Goal: Information Seeking & Learning: Learn about a topic

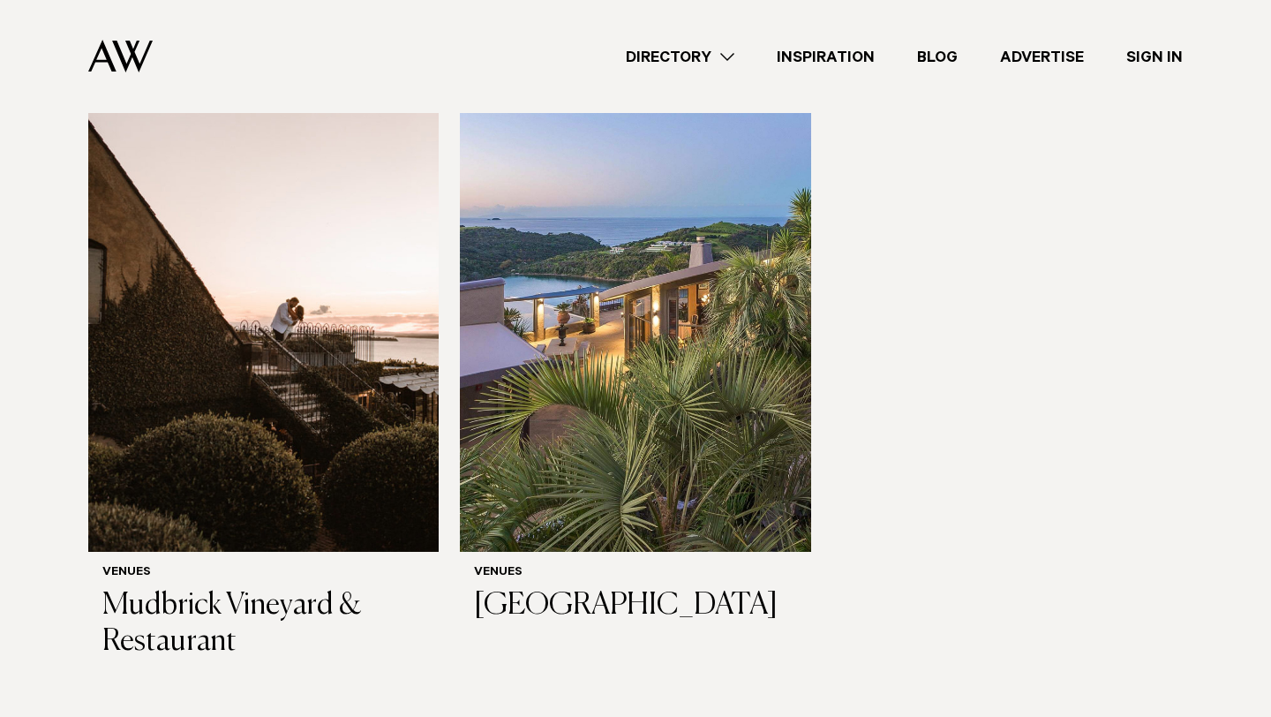
scroll to position [329, 0]
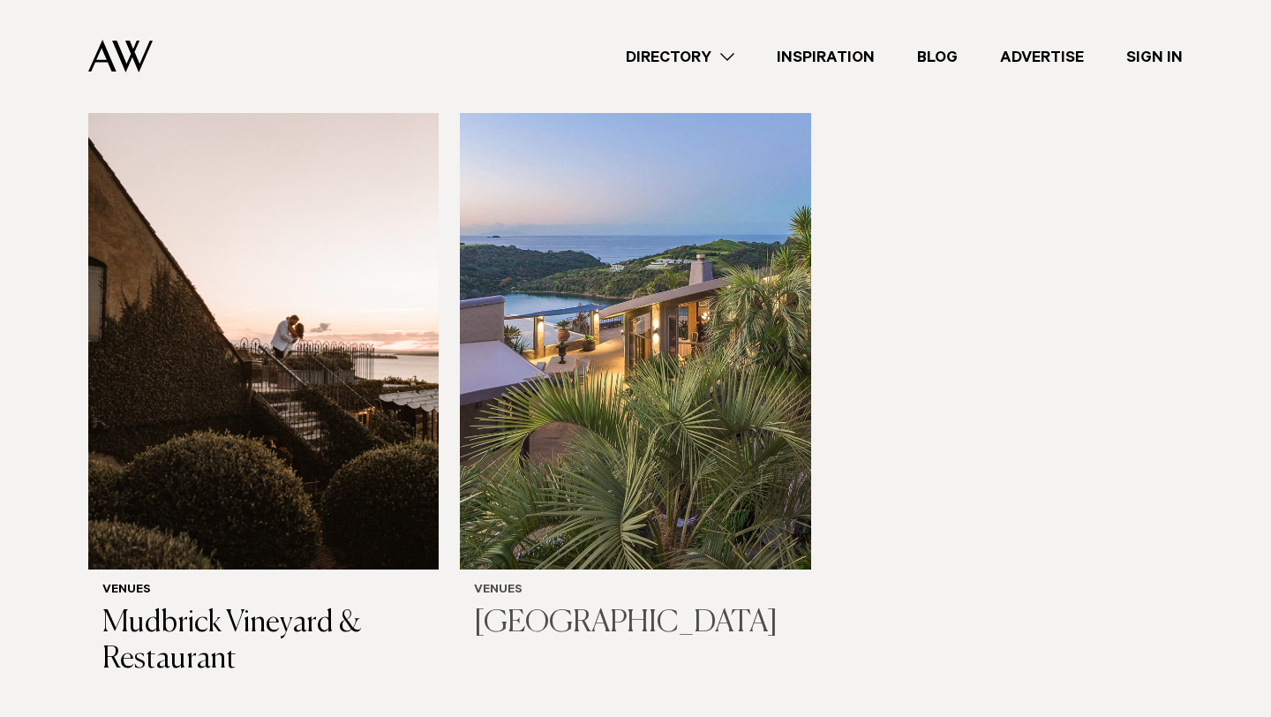
click at [652, 341] on img at bounding box center [635, 334] width 350 height 470
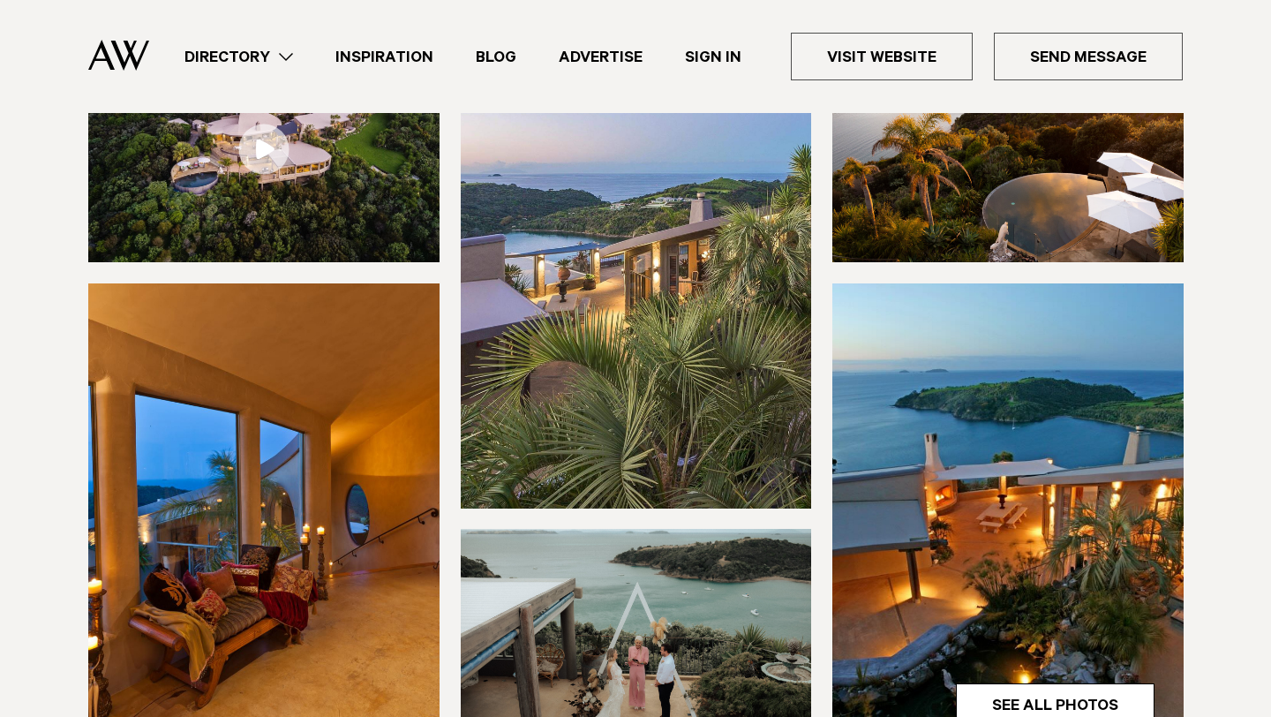
scroll to position [336, 0]
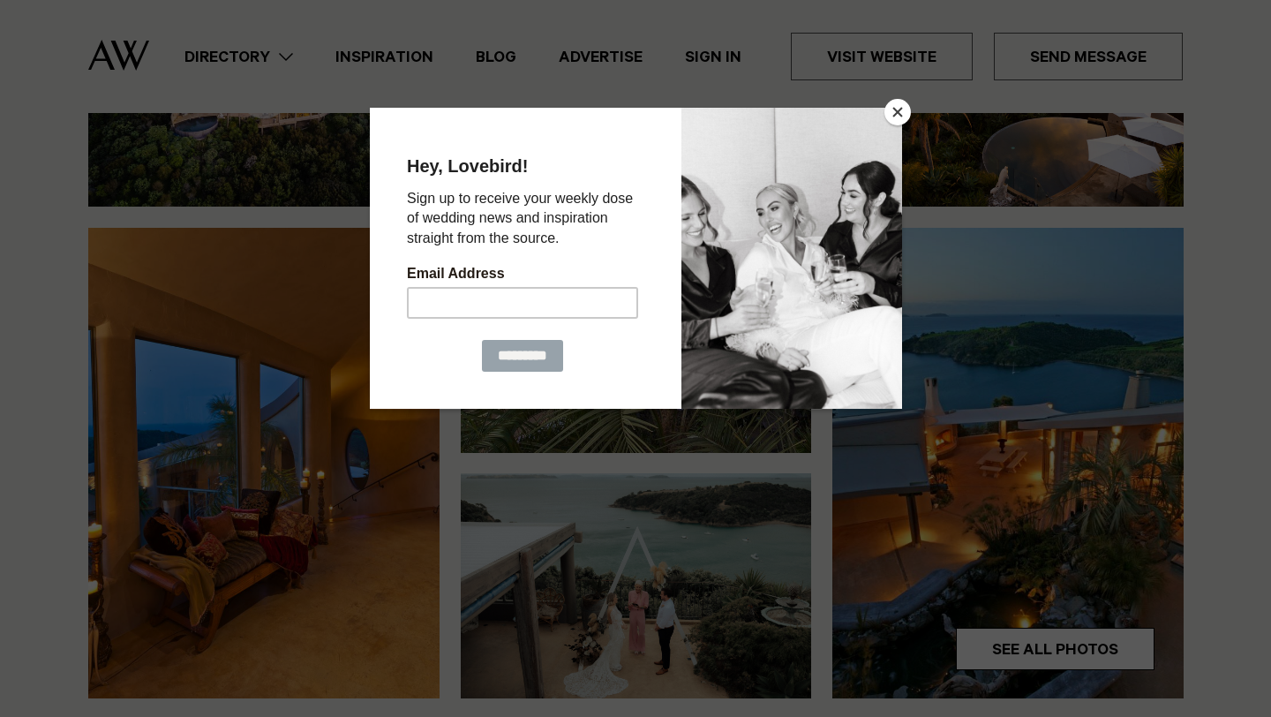
click at [887, 109] on button "Close" at bounding box center [897, 112] width 26 height 26
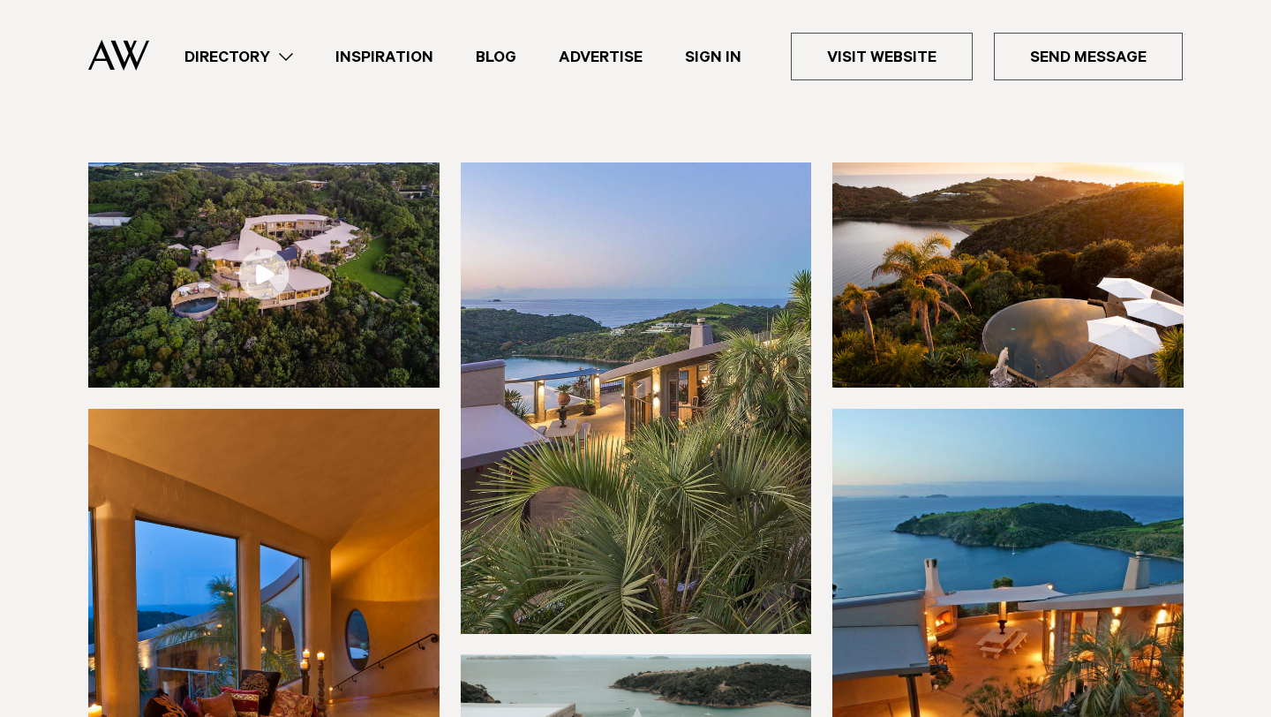
scroll to position [157, 0]
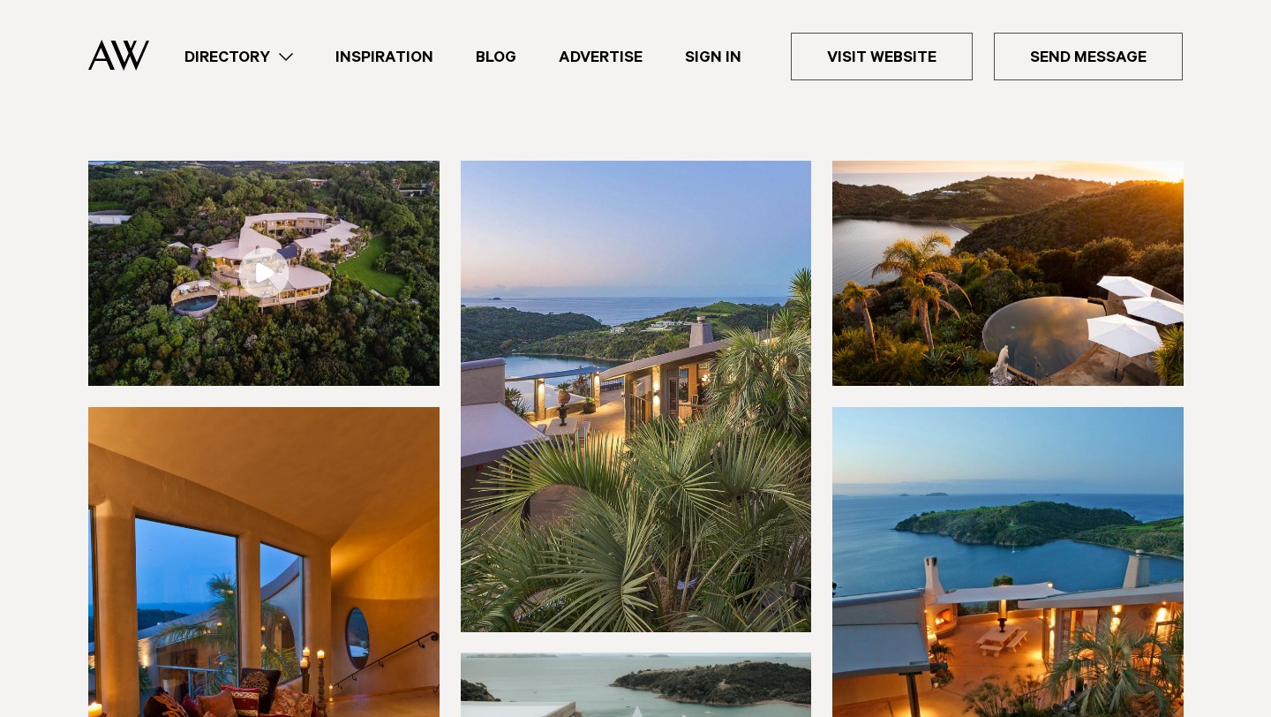
click at [248, 275] on link at bounding box center [263, 273] width 351 height 225
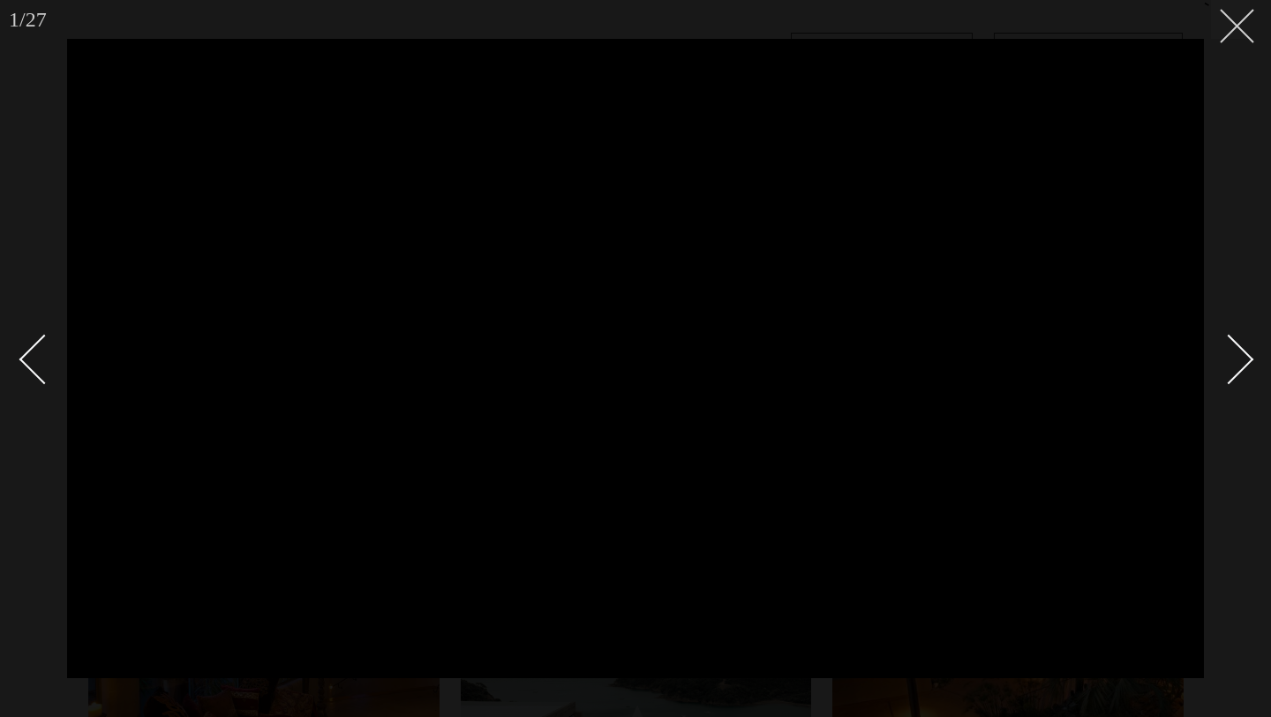
click at [1247, 28] on button at bounding box center [1230, 19] width 39 height 39
